Goal: Navigation & Orientation: Find specific page/section

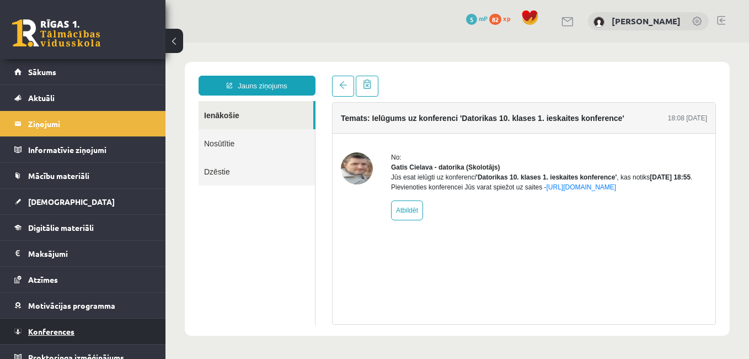
click at [47, 324] on link "Konferences" at bounding box center [82, 330] width 137 height 25
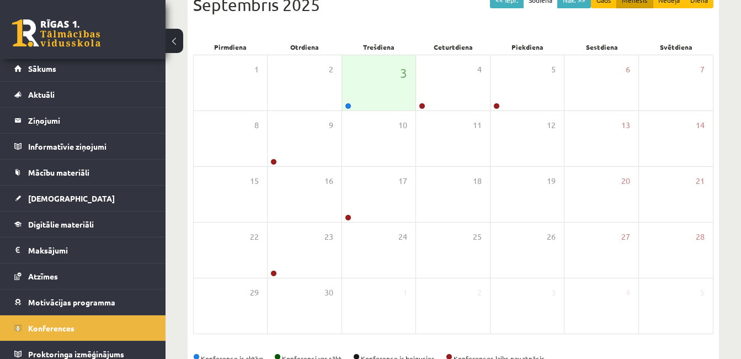
scroll to position [2, 0]
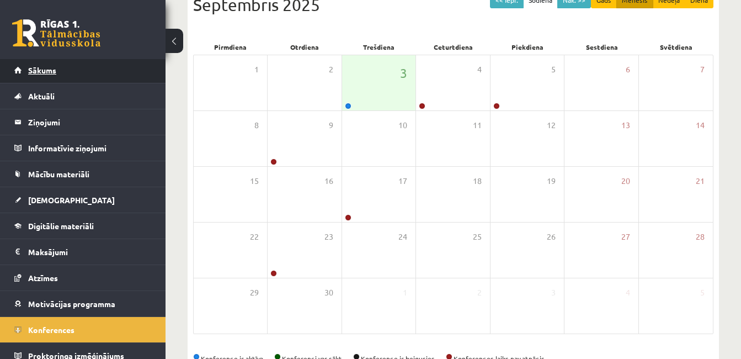
click at [46, 71] on span "Sākums" at bounding box center [42, 70] width 28 height 10
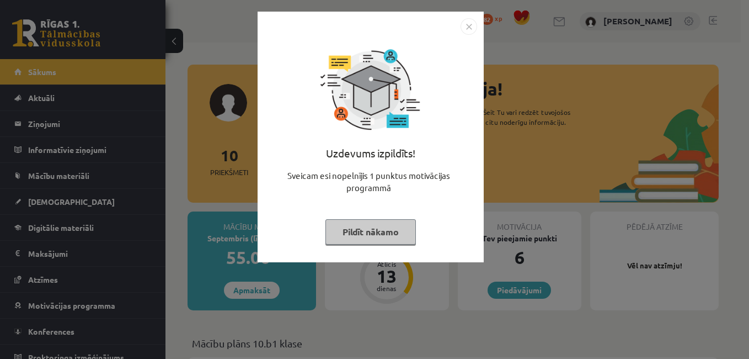
click at [466, 29] on img "Close" at bounding box center [469, 26] width 17 height 17
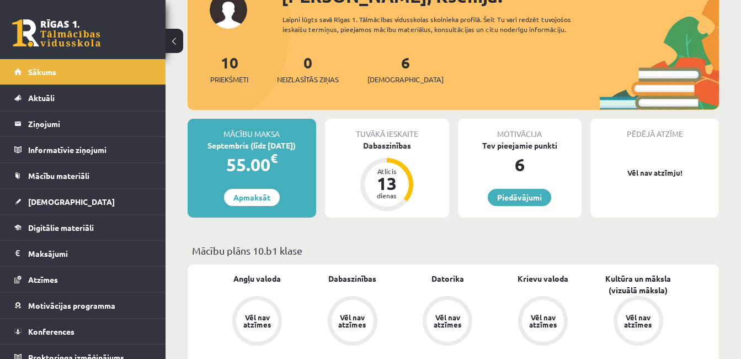
scroll to position [89, 0]
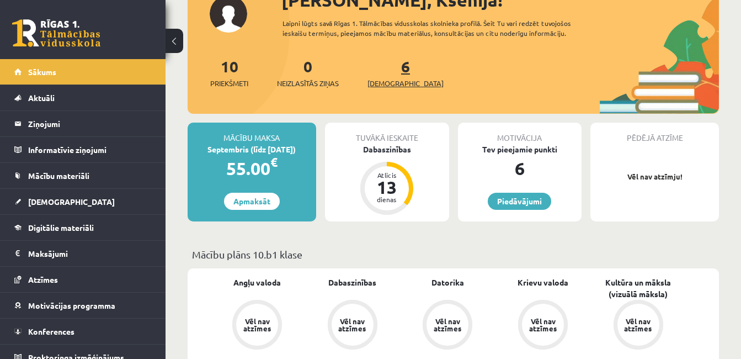
click at [391, 83] on span "[DEMOGRAPHIC_DATA]" at bounding box center [405, 83] width 76 height 11
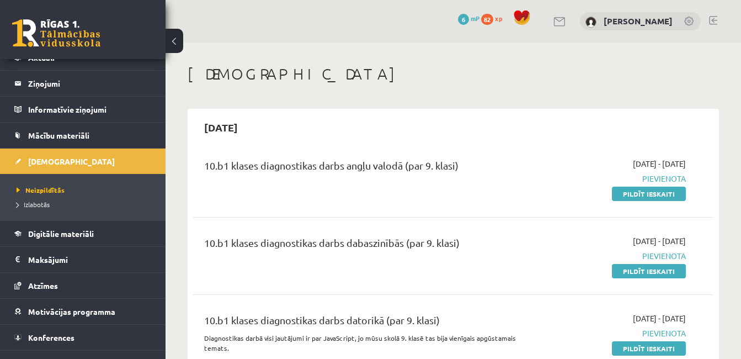
scroll to position [43, 0]
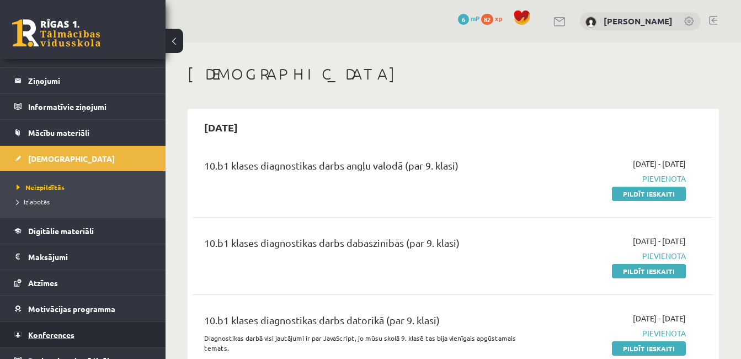
click at [44, 334] on span "Konferences" at bounding box center [51, 334] width 46 height 10
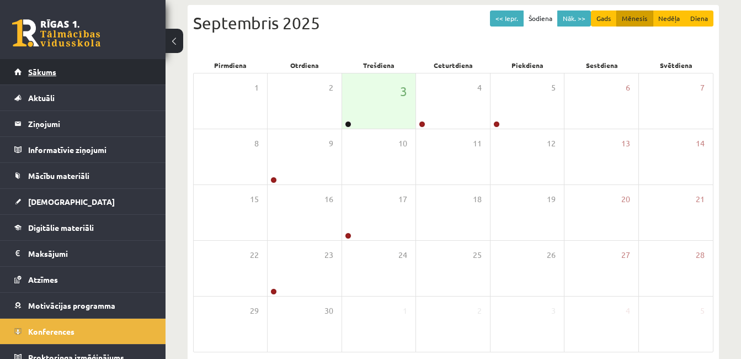
click at [53, 72] on span "Sākums" at bounding box center [42, 72] width 28 height 10
